Goal: Download file/media

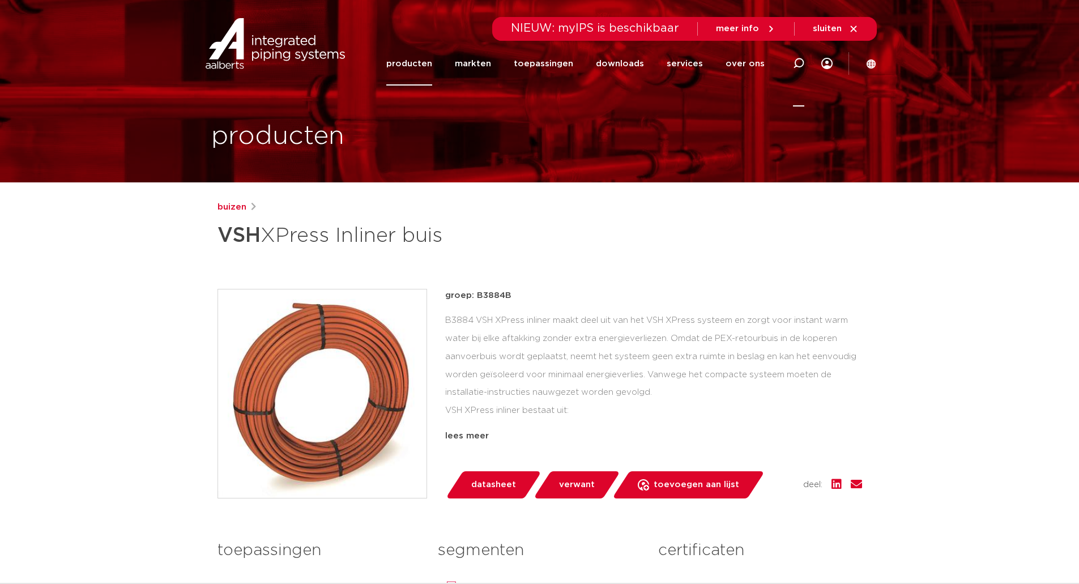
click at [797, 62] on icon at bounding box center [798, 63] width 11 height 11
click at [493, 61] on input "Zoeken" at bounding box center [628, 61] width 356 height 23
type input "inliner"
click button "Zoeken" at bounding box center [0, 0] width 0 height 0
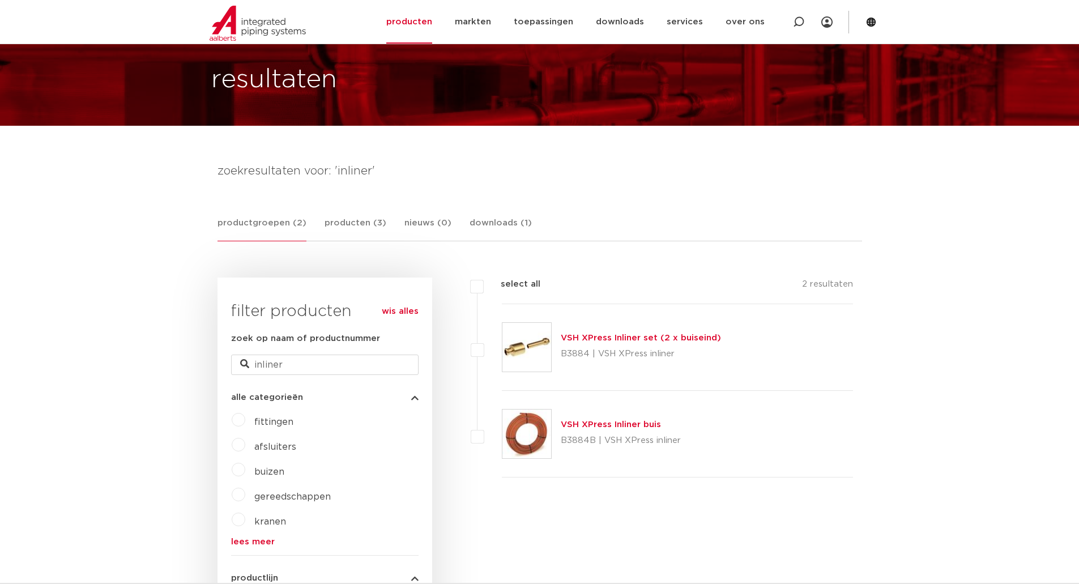
click at [621, 335] on link "VSH XPress Inliner set (2 x buiseind)" at bounding box center [641, 337] width 160 height 8
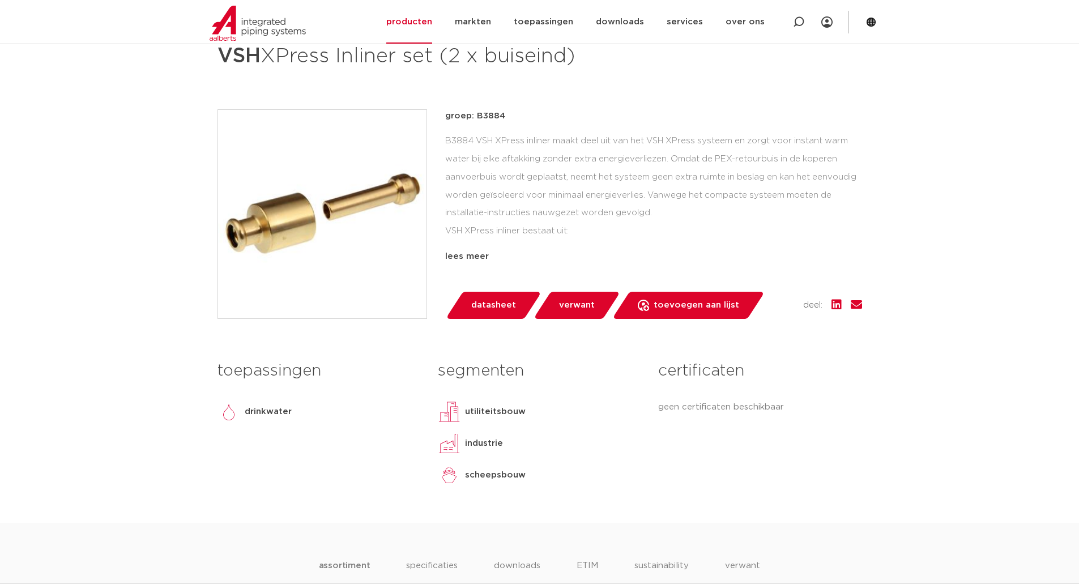
scroll to position [226, 0]
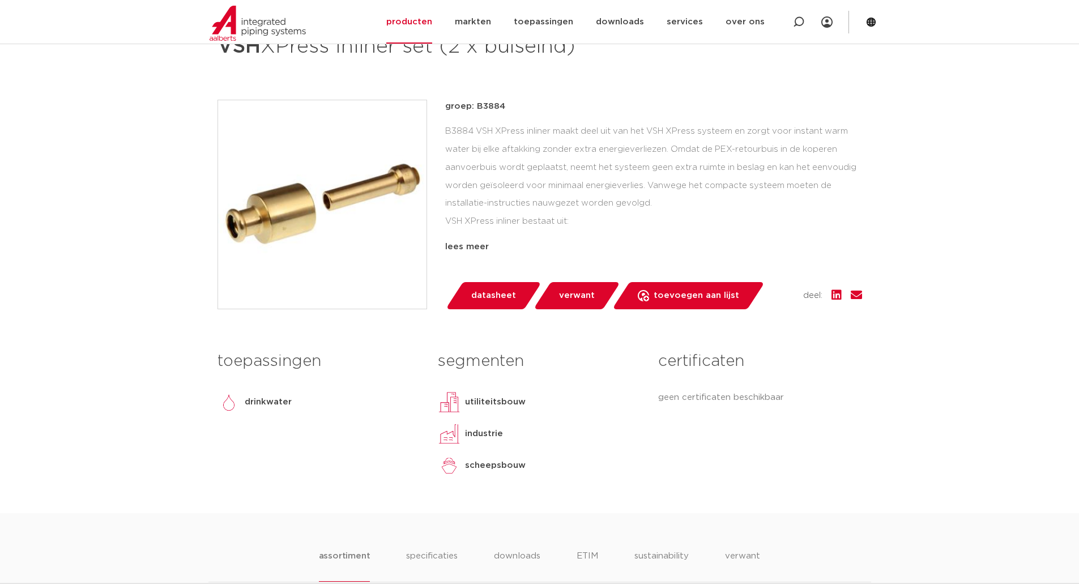
click at [588, 298] on span "verwant" at bounding box center [577, 295] width 36 height 18
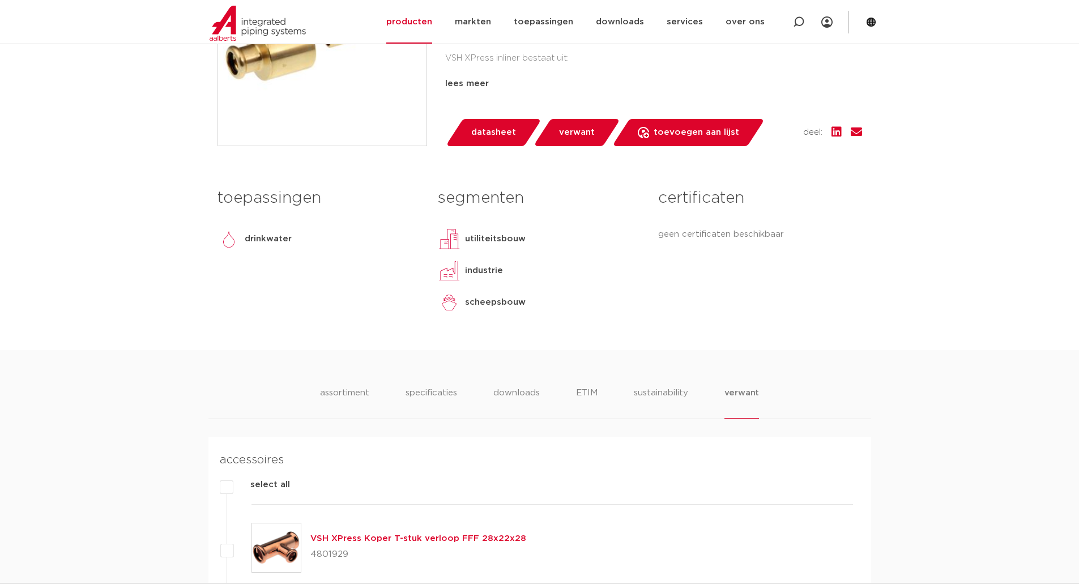
scroll to position [400, 0]
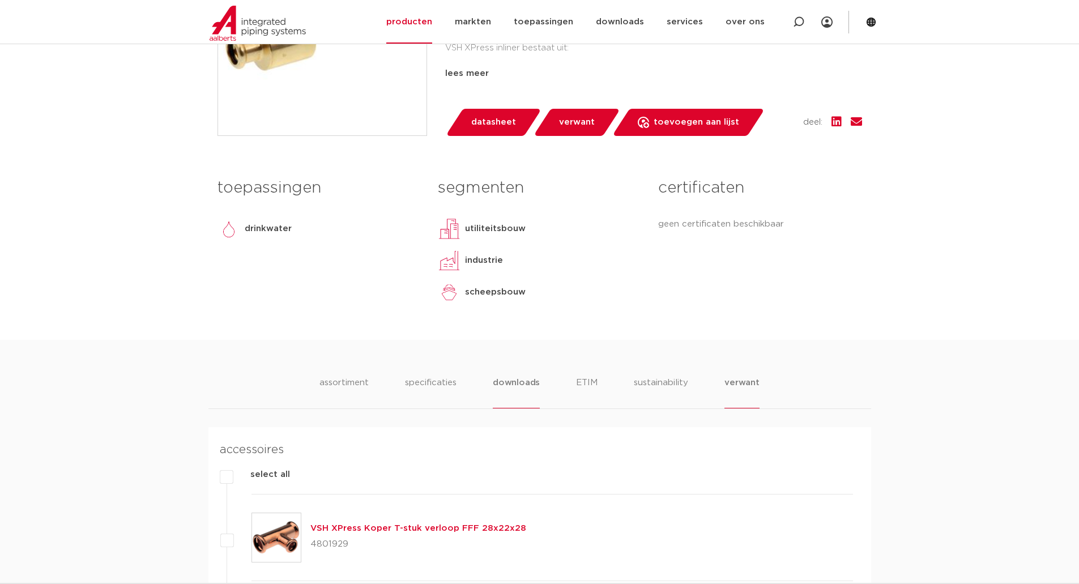
click at [533, 385] on li "downloads" at bounding box center [516, 392] width 47 height 32
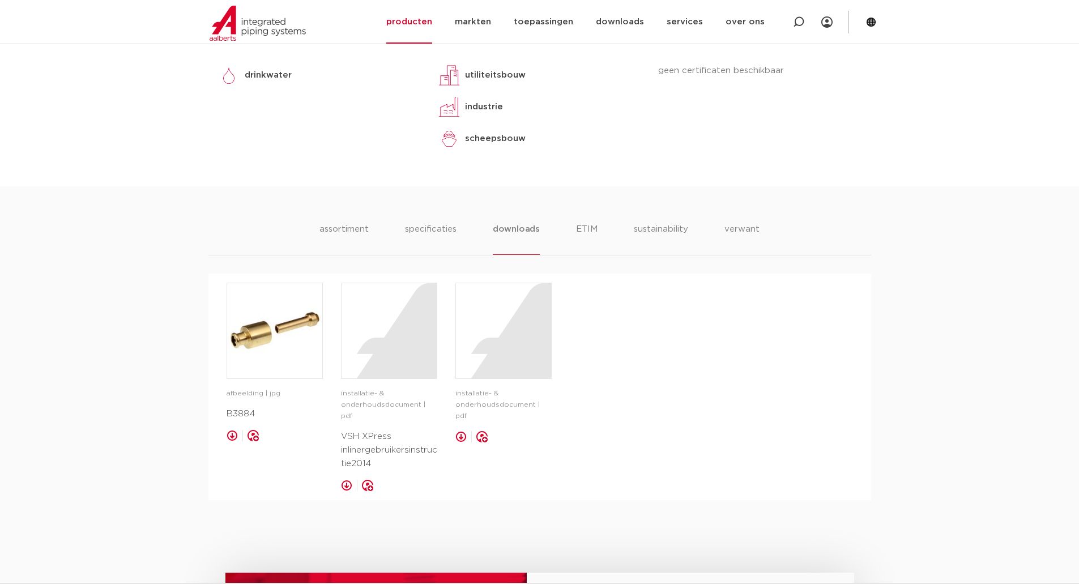
scroll to position [570, 0]
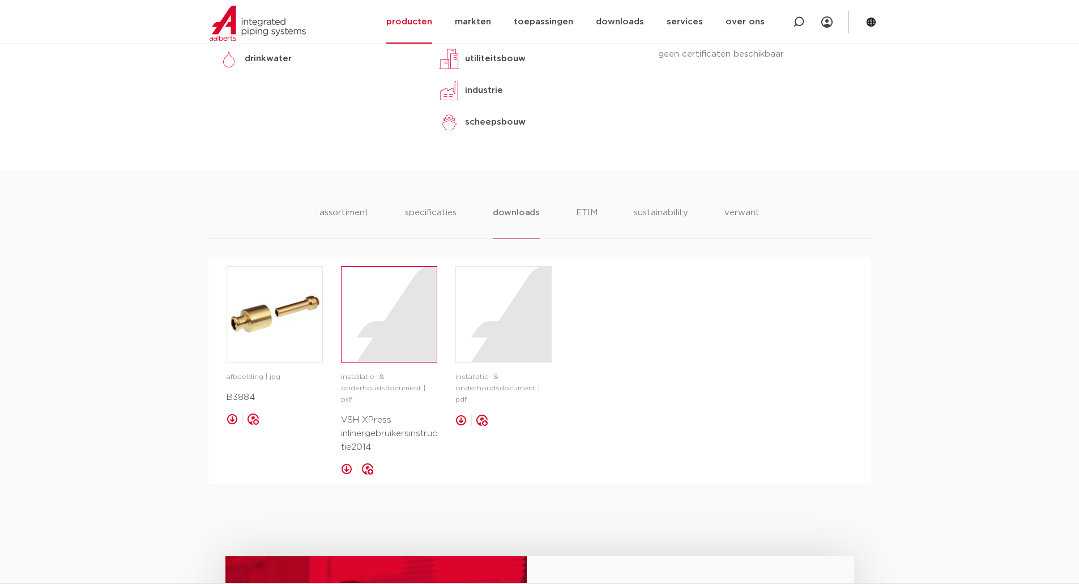
click at [366, 315] on div at bounding box center [388, 314] width 95 height 95
